Goal: Information Seeking & Learning: Learn about a topic

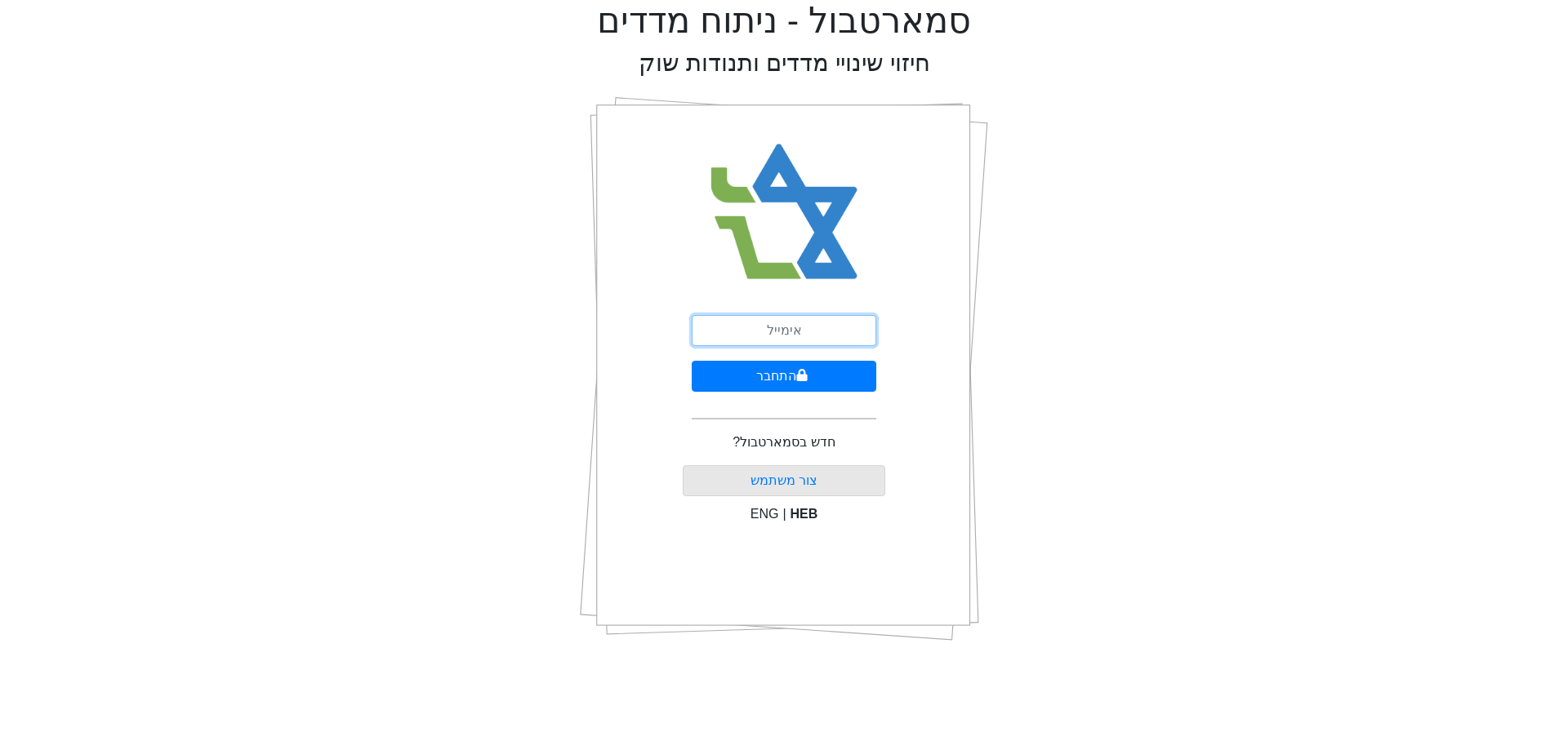
click at [799, 329] on input "email" at bounding box center [783, 330] width 185 height 31
type input "[EMAIL_ADDRESS][DOMAIN_NAME]"
click at [826, 371] on button "התחבר" at bounding box center [783, 376] width 185 height 31
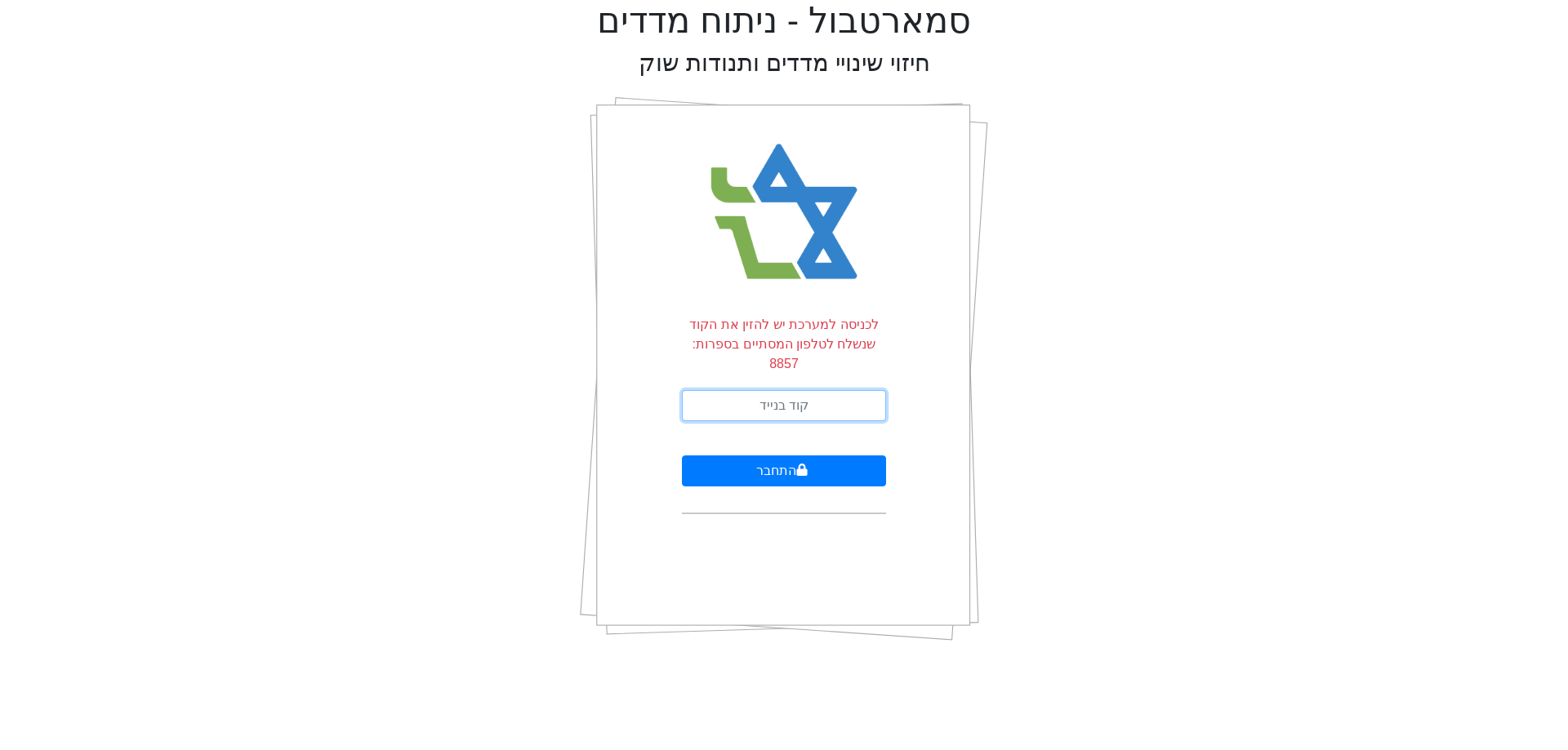
click at [819, 390] on input "text" at bounding box center [784, 405] width 204 height 31
type input "394218"
click at [682, 456] on button "התחבר" at bounding box center [784, 471] width 204 height 31
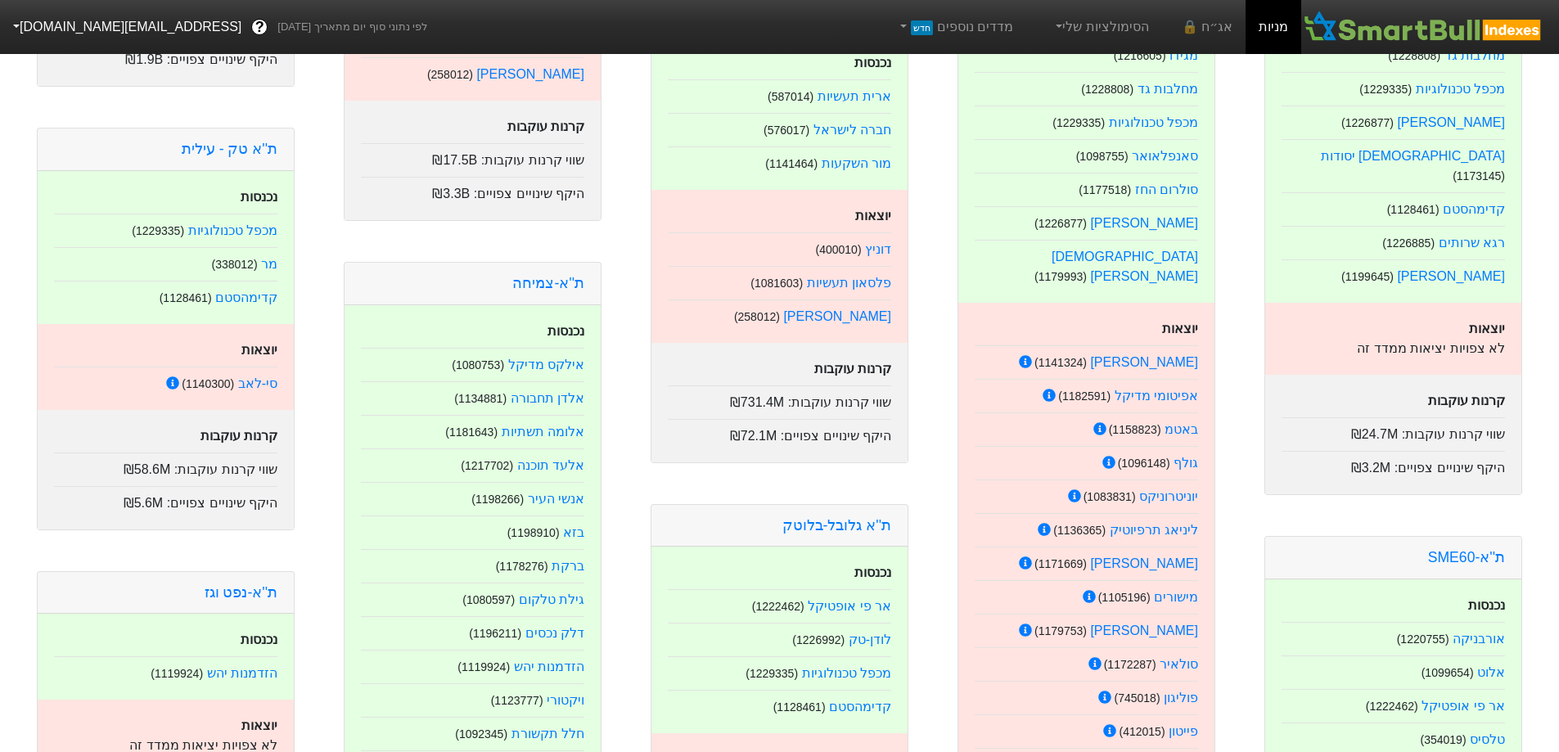
scroll to position [200, 0]
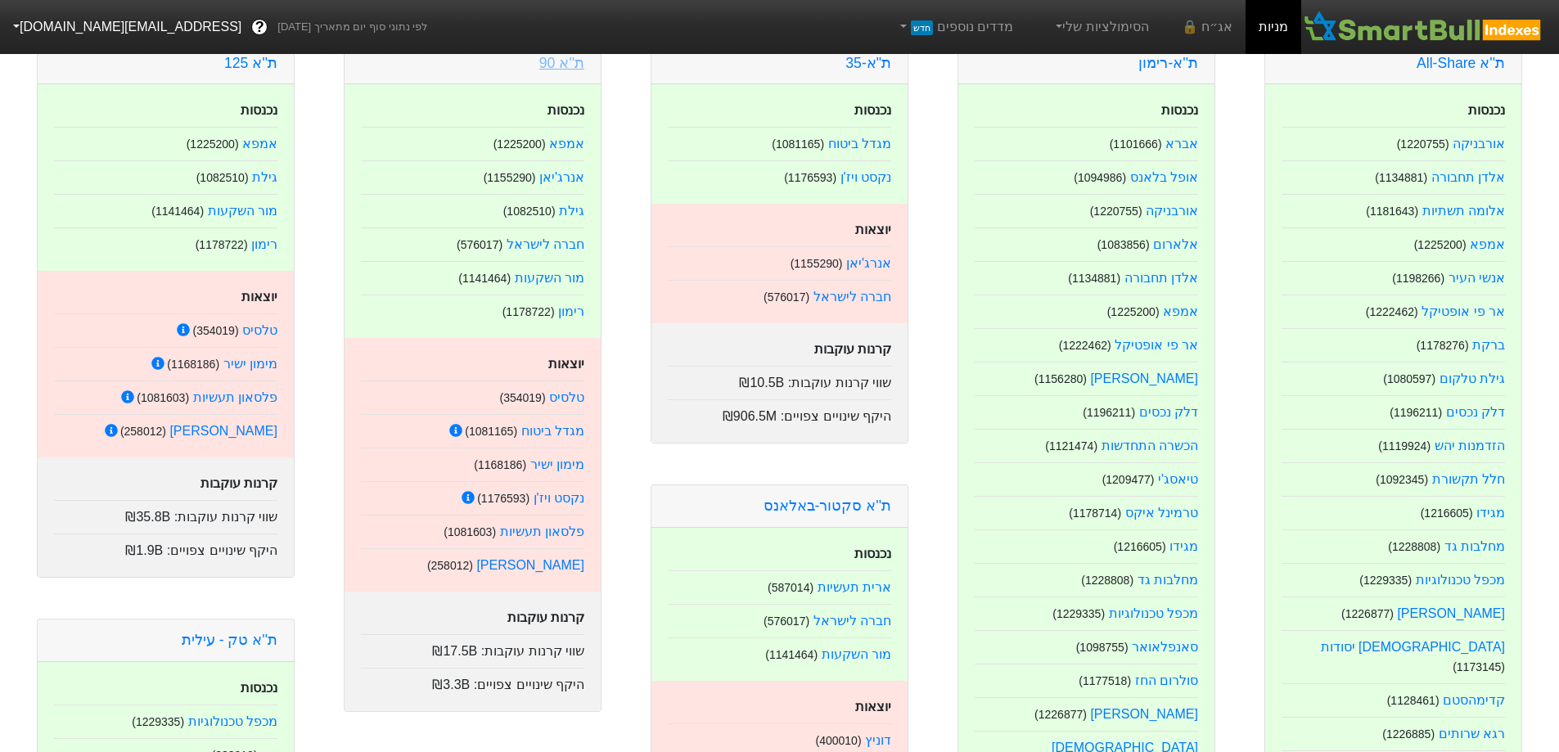
click at [565, 66] on link "ת''א 90" at bounding box center [561, 63] width 45 height 16
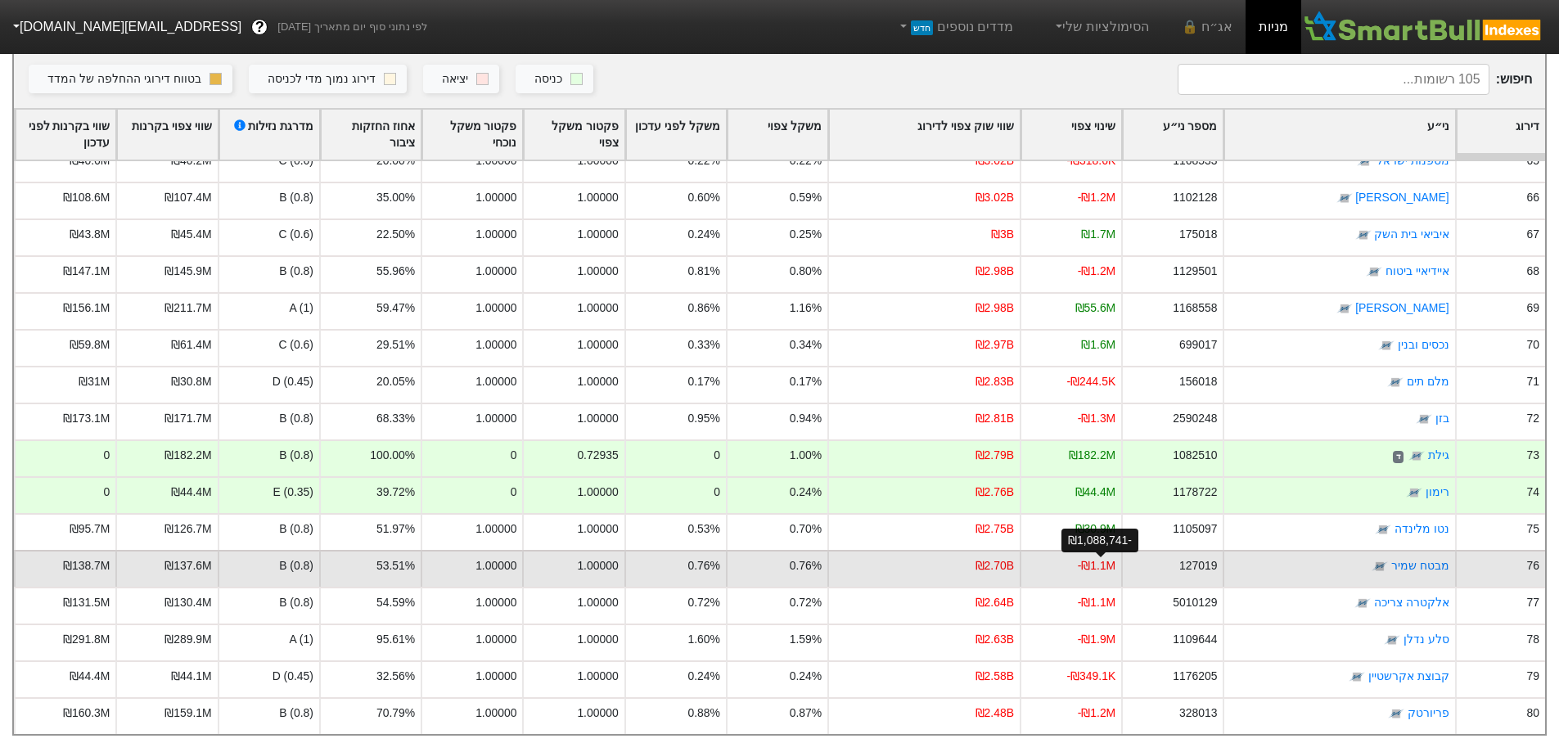
scroll to position [2456, 0]
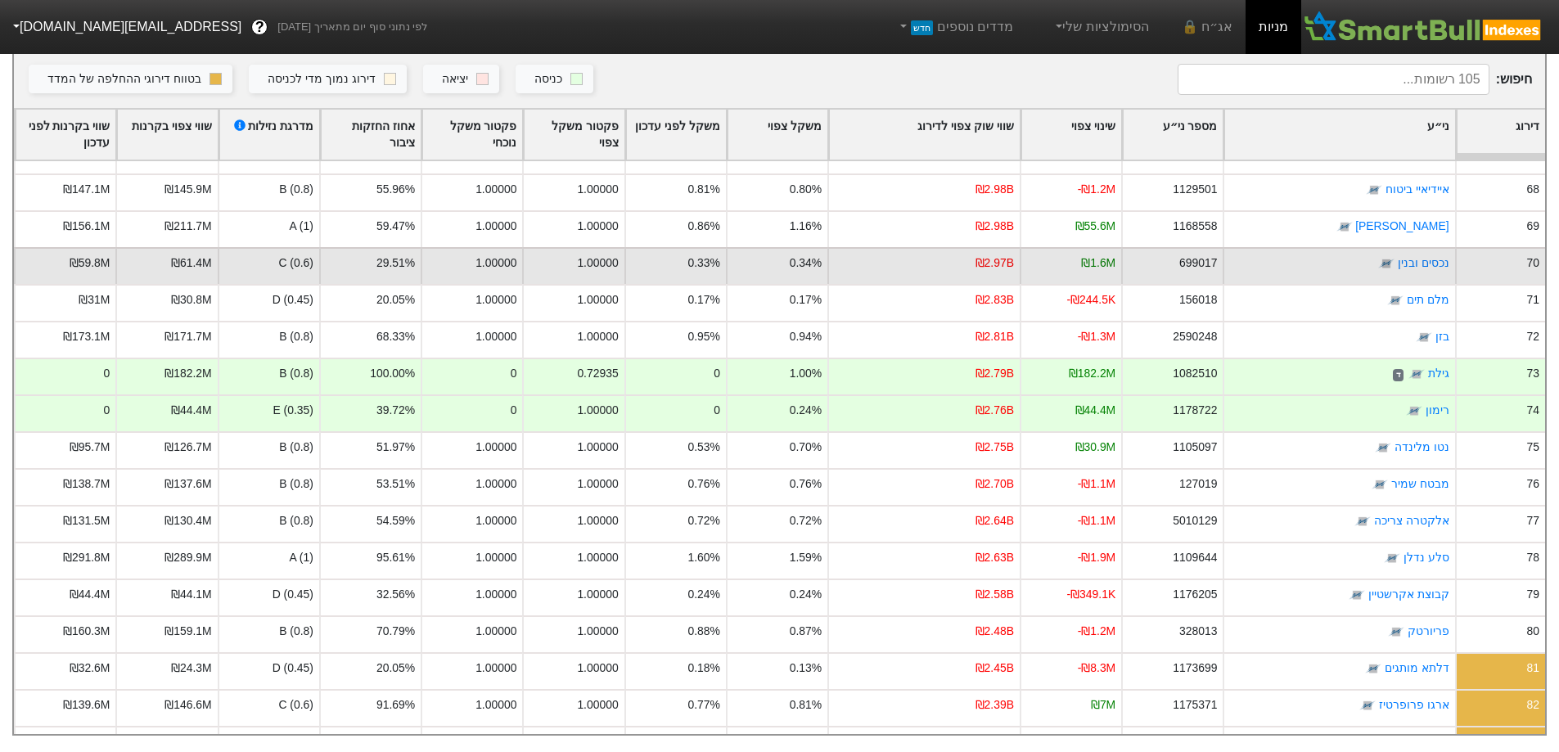
click at [1484, 262] on div "70" at bounding box center [1500, 265] width 90 height 37
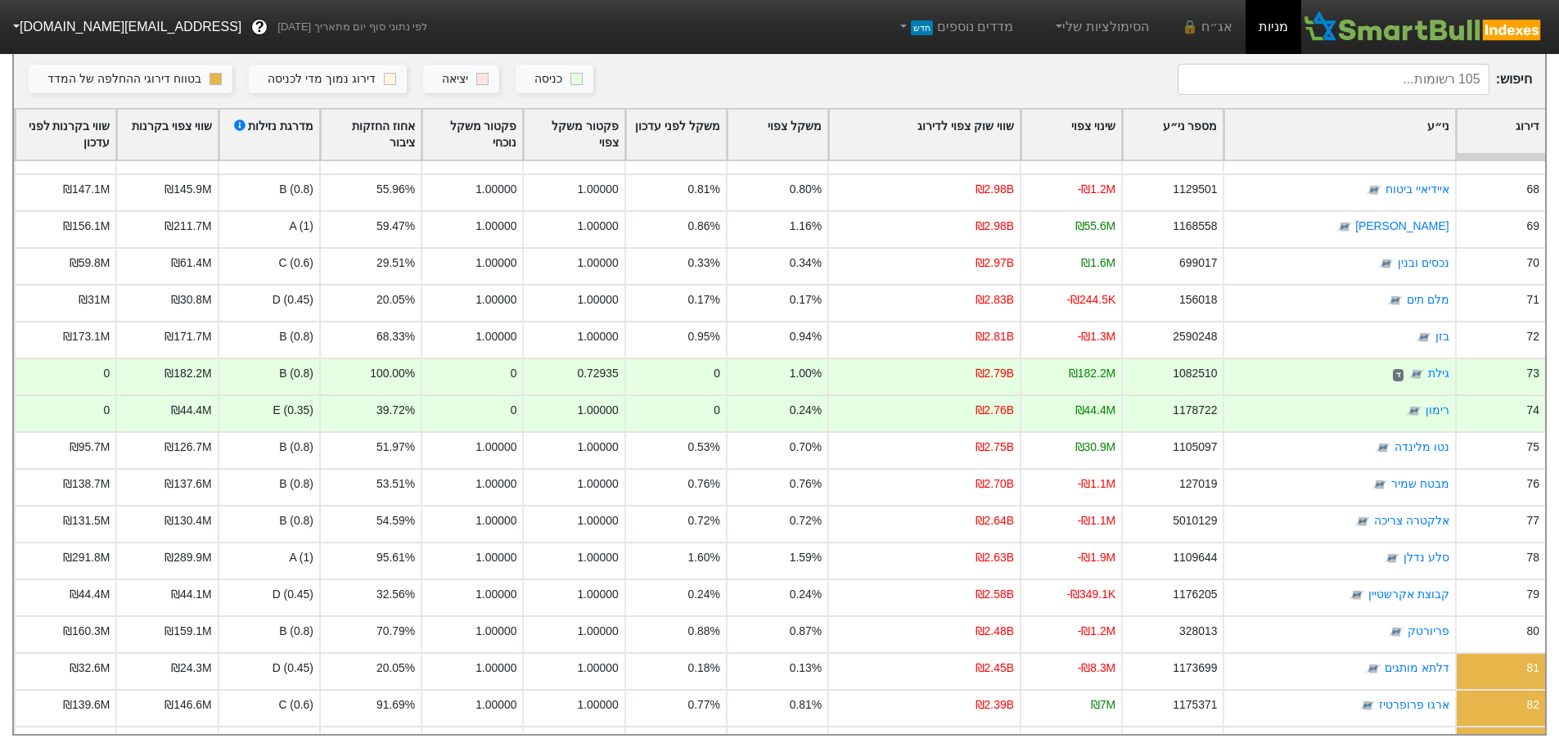
scroll to position [11, 0]
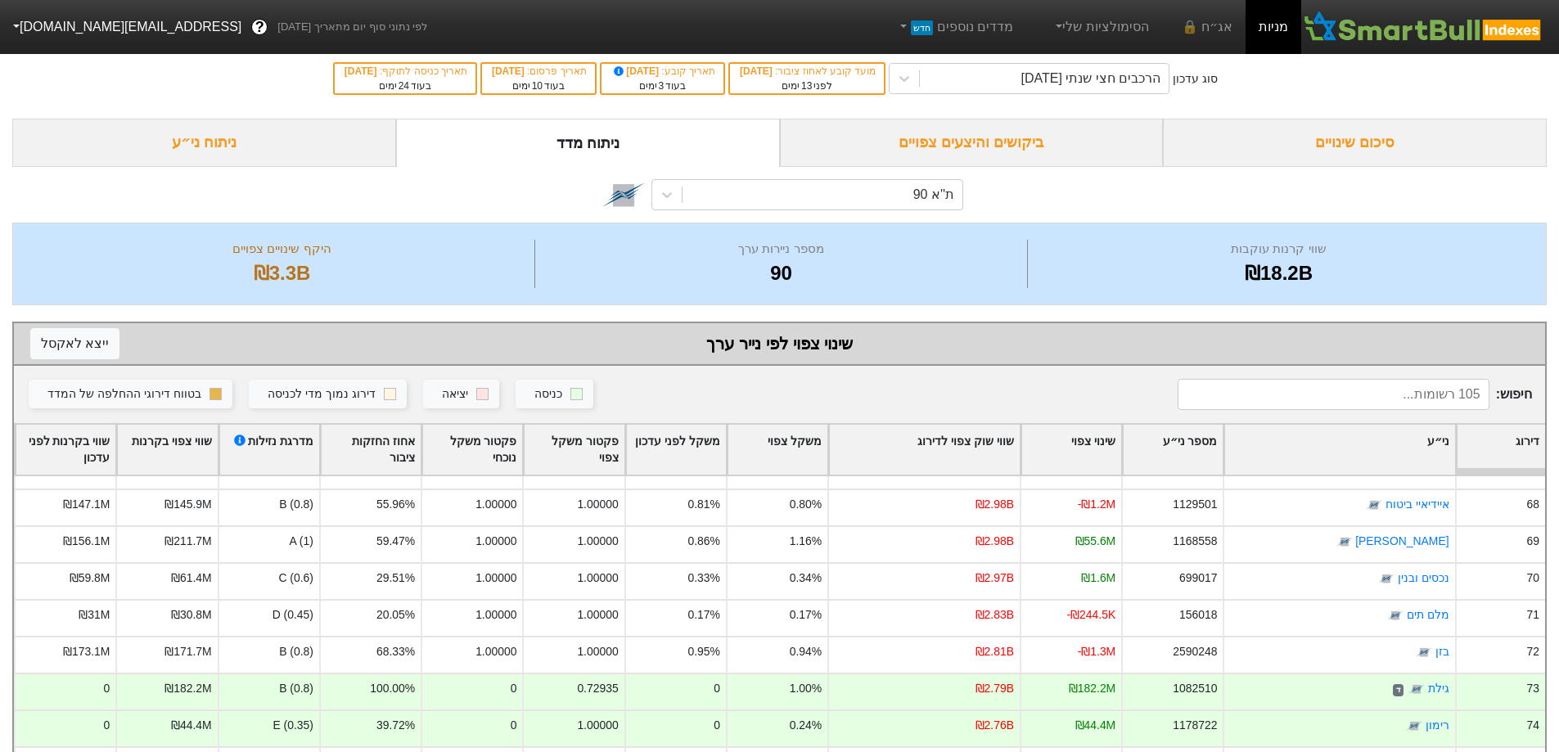
click at [1343, 133] on div "סיכום שינויים" at bounding box center [1355, 143] width 384 height 48
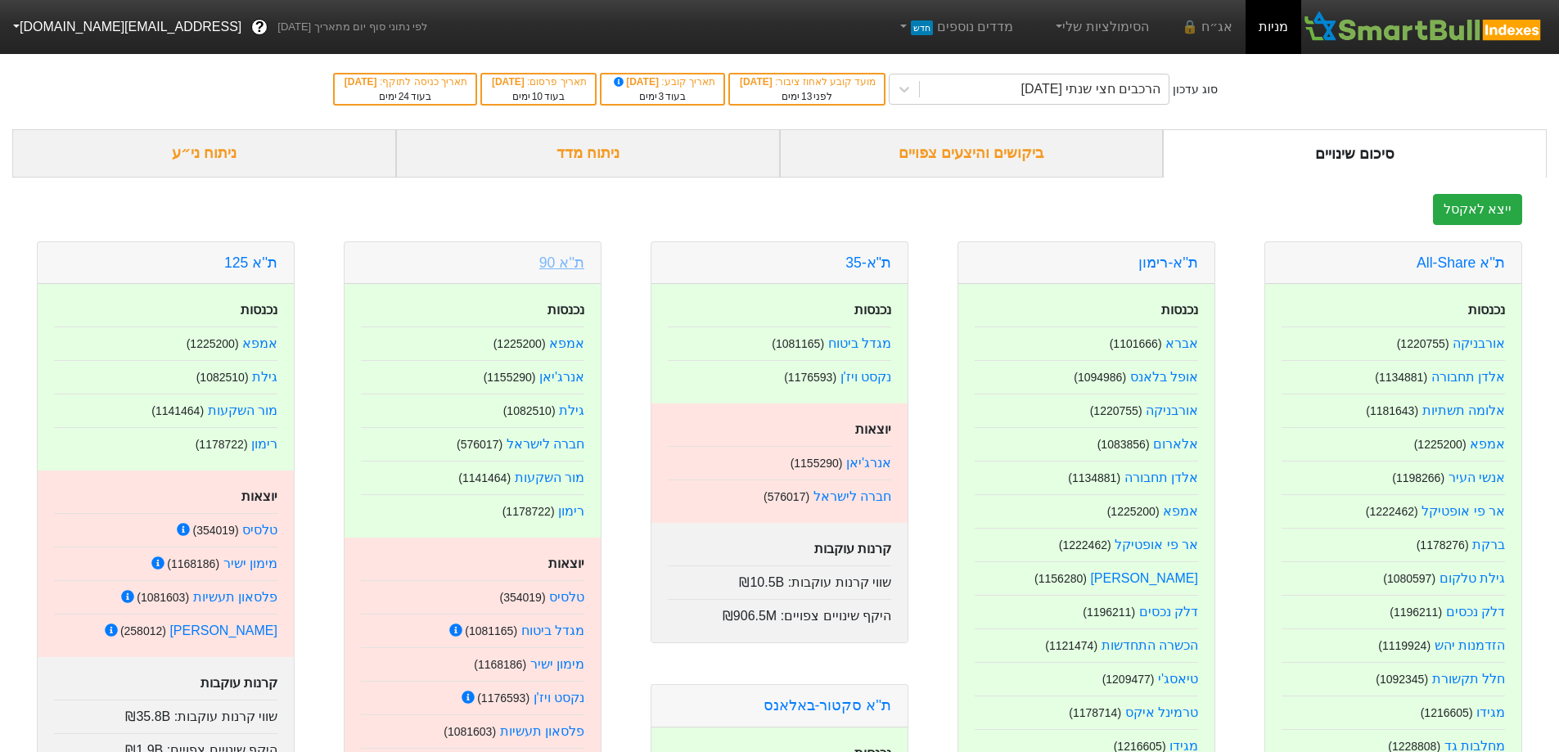
click at [573, 255] on link "ת''א 90" at bounding box center [561, 263] width 45 height 16
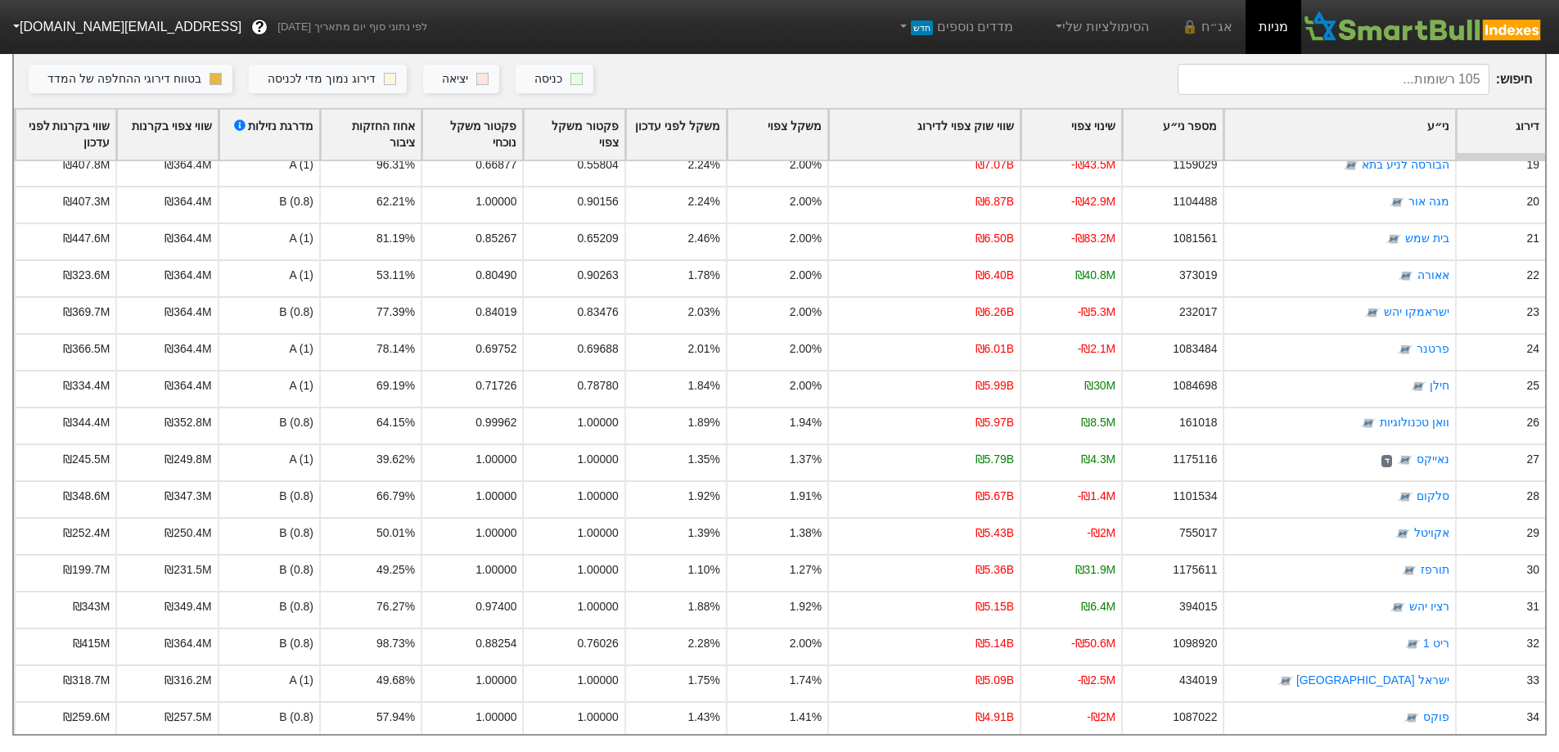
scroll to position [11, 0]
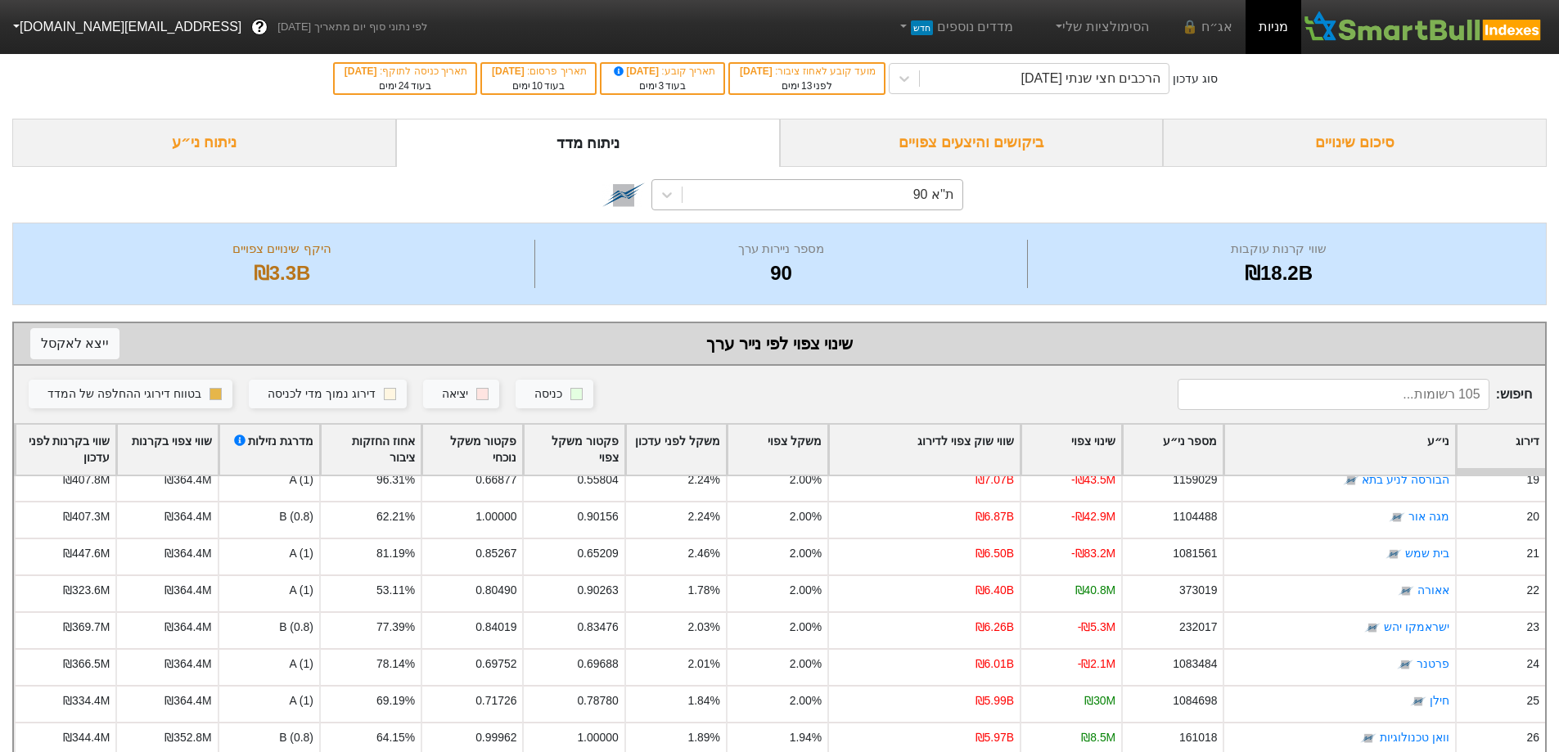
click at [926, 205] on div "ת''א 90" at bounding box center [823, 194] width 280 height 29
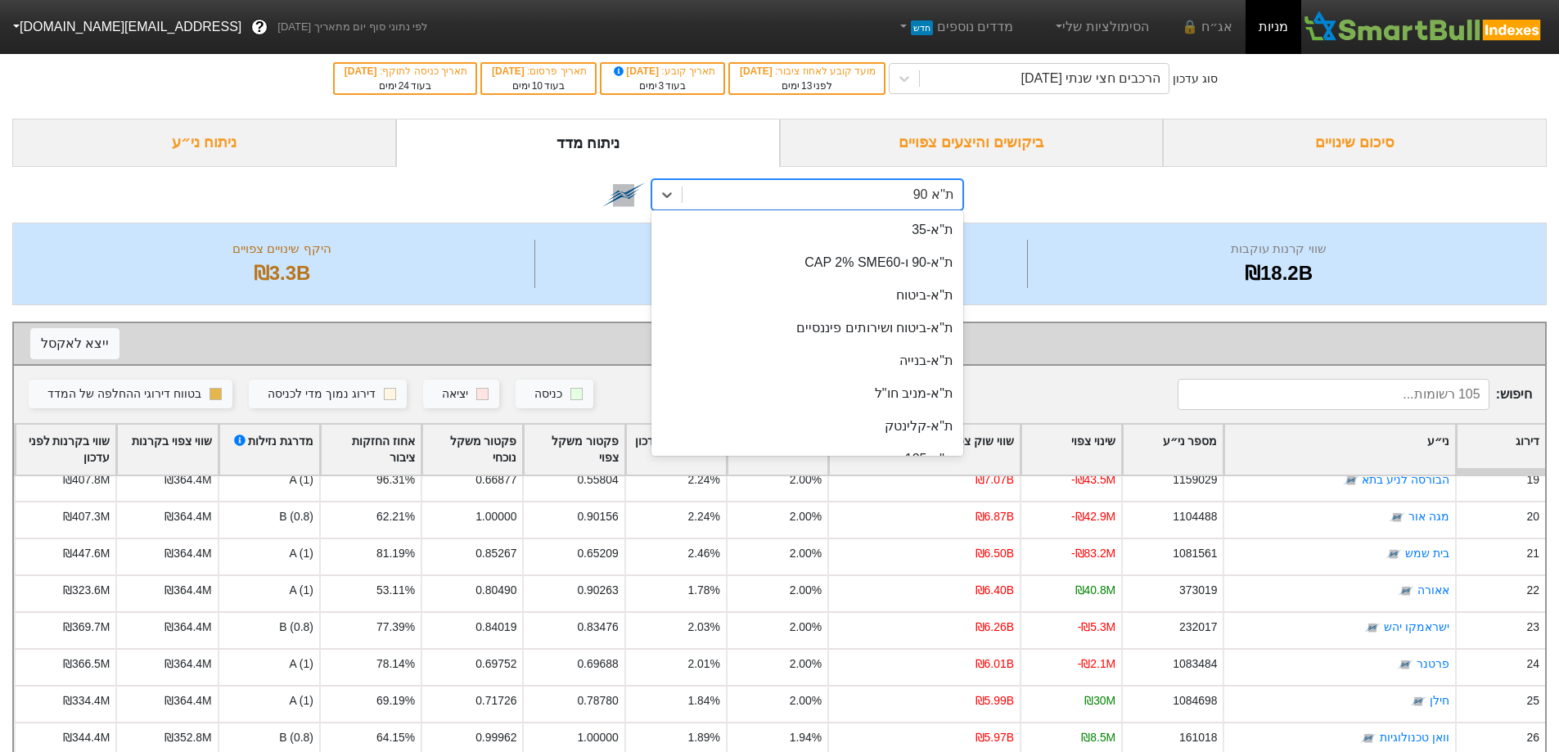
click at [923, 197] on div "ת''א 90" at bounding box center [934, 195] width 41 height 20
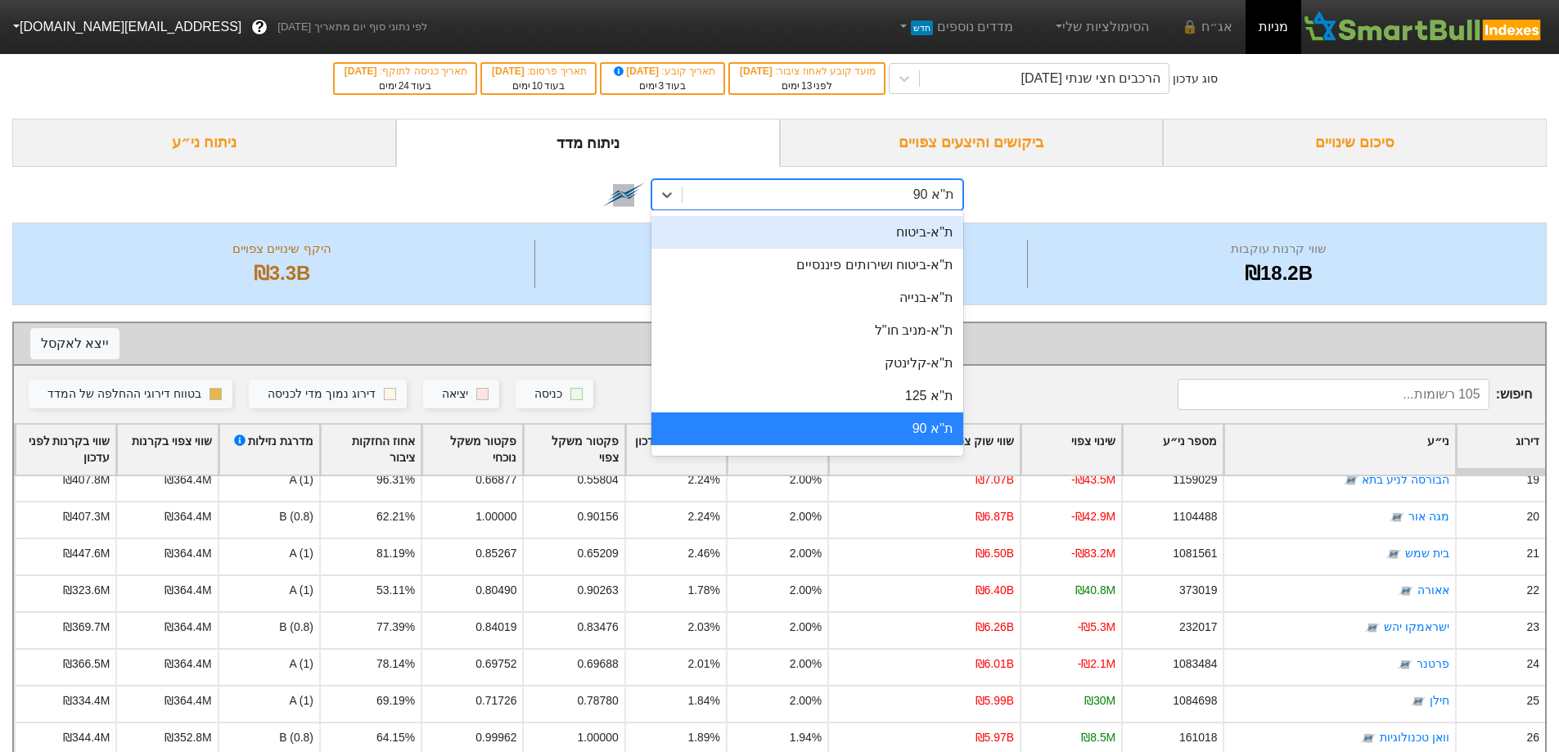
scroll to position [0, 0]
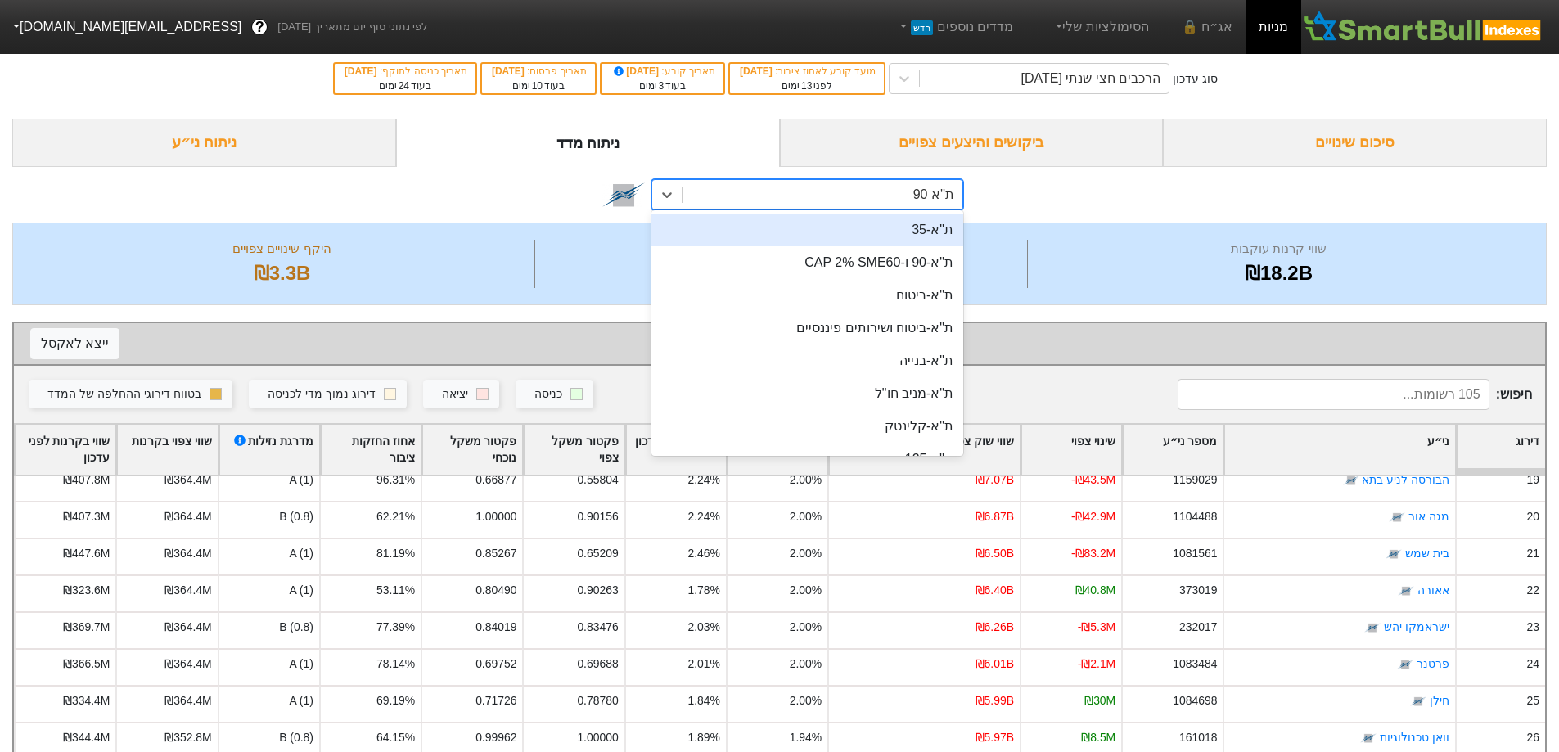
click at [935, 235] on div "ת"א-35" at bounding box center [808, 230] width 312 height 33
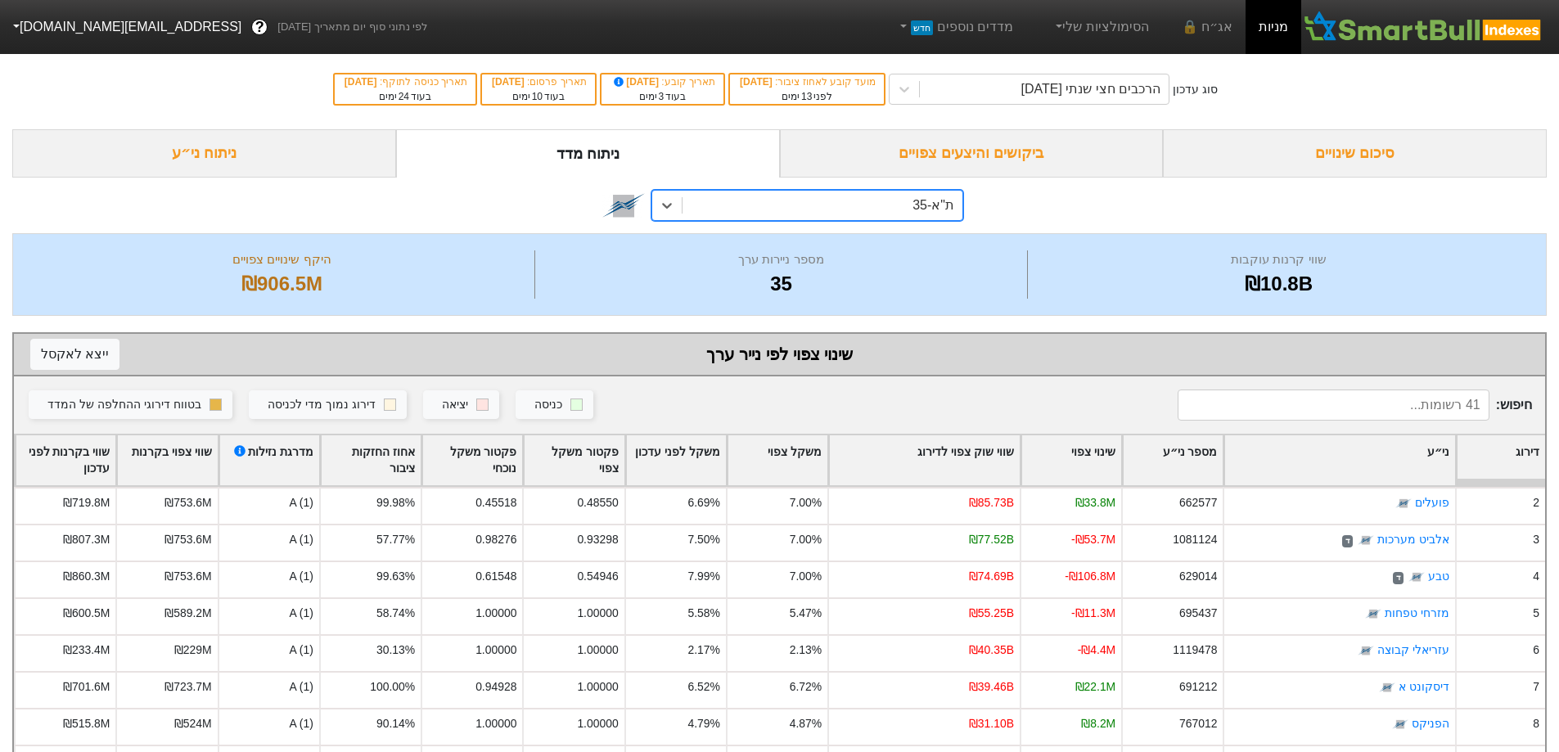
click at [196, 139] on div "ניתוח ני״ע" at bounding box center [204, 153] width 384 height 48
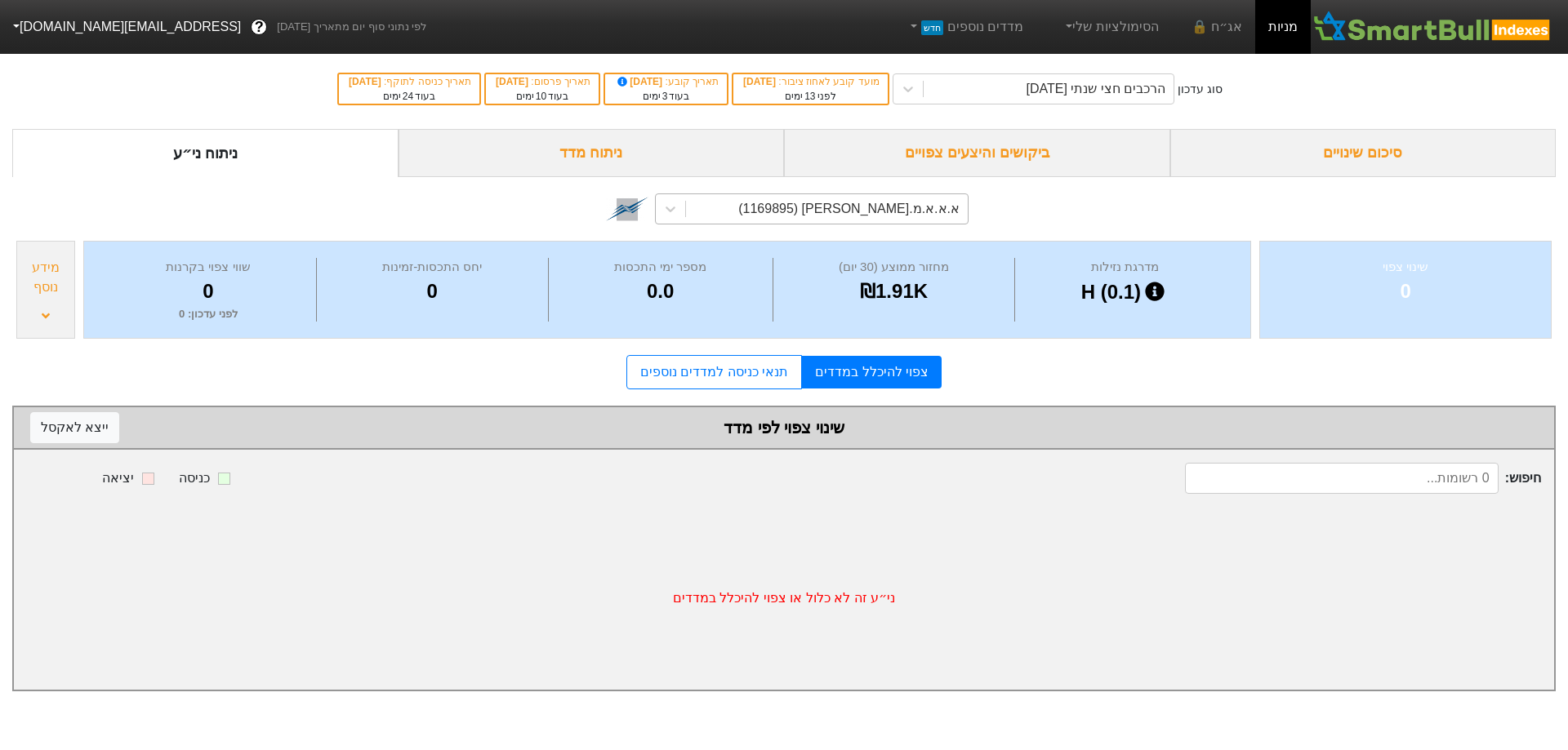
click at [885, 221] on div "א.א.א.מ.[PERSON_NAME] (1169895)" at bounding box center [827, 208] width 281 height 29
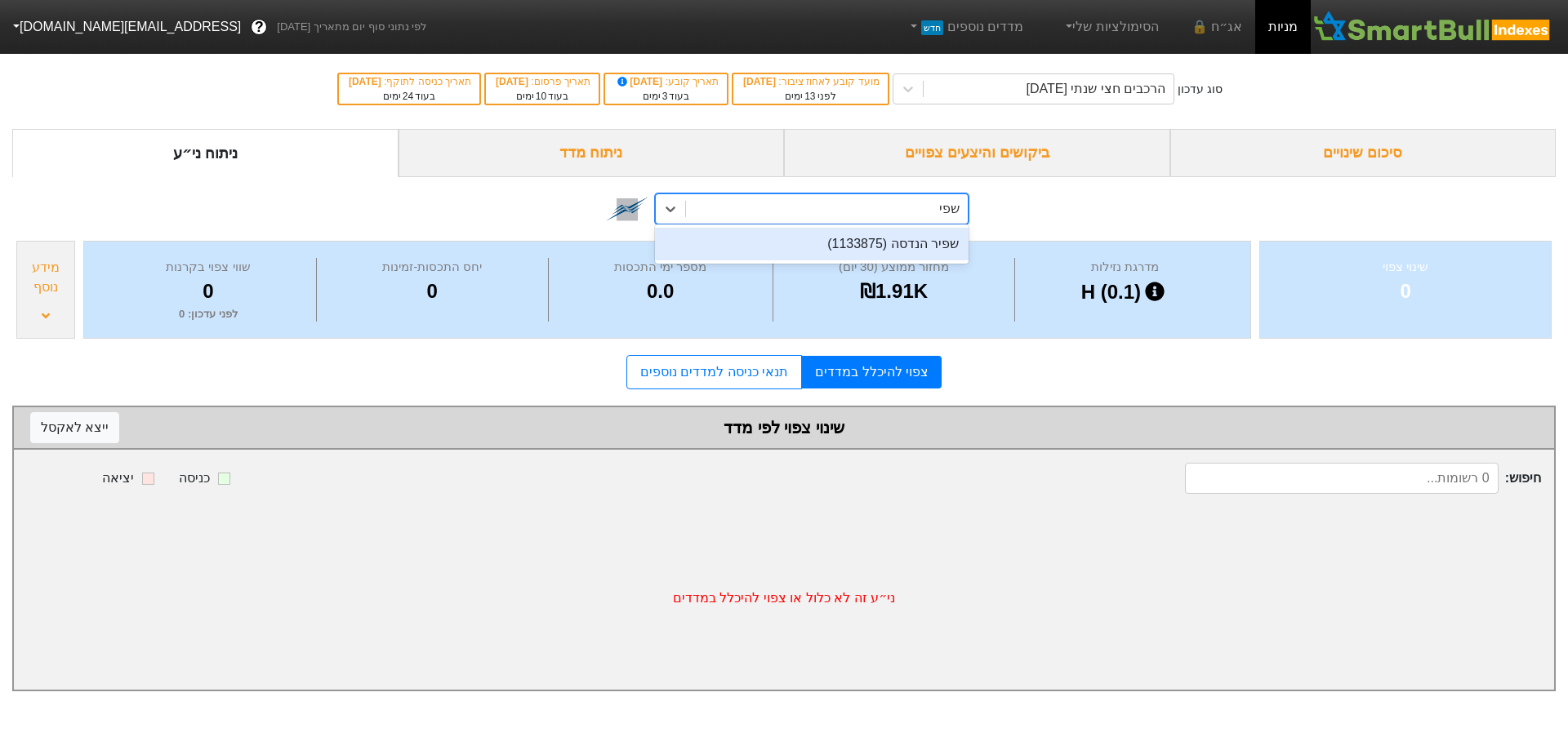
type input "שפיר"
click at [885, 234] on div "שפיר הנדסה (1133875)" at bounding box center [811, 243] width 313 height 33
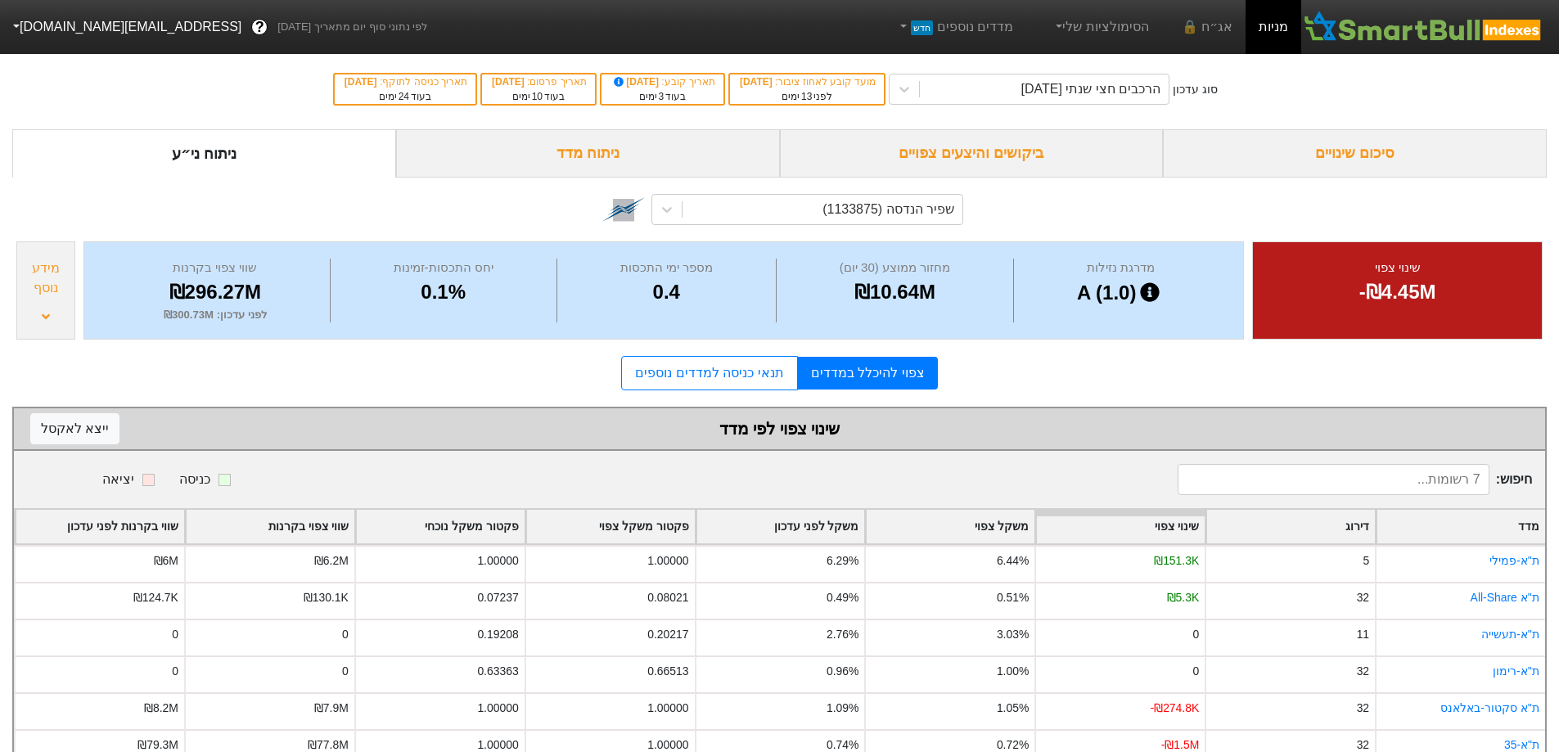
click at [1375, 145] on div "סיכום שינויים" at bounding box center [1355, 153] width 384 height 48
